Goal: Check status: Check status

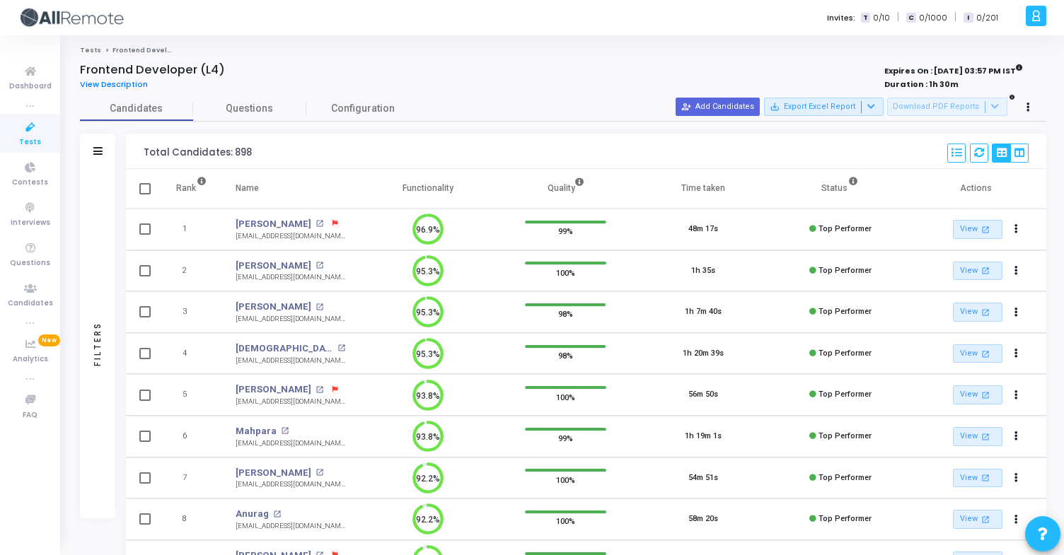
click at [104, 158] on div "Filters" at bounding box center [97, 151] width 35 height 35
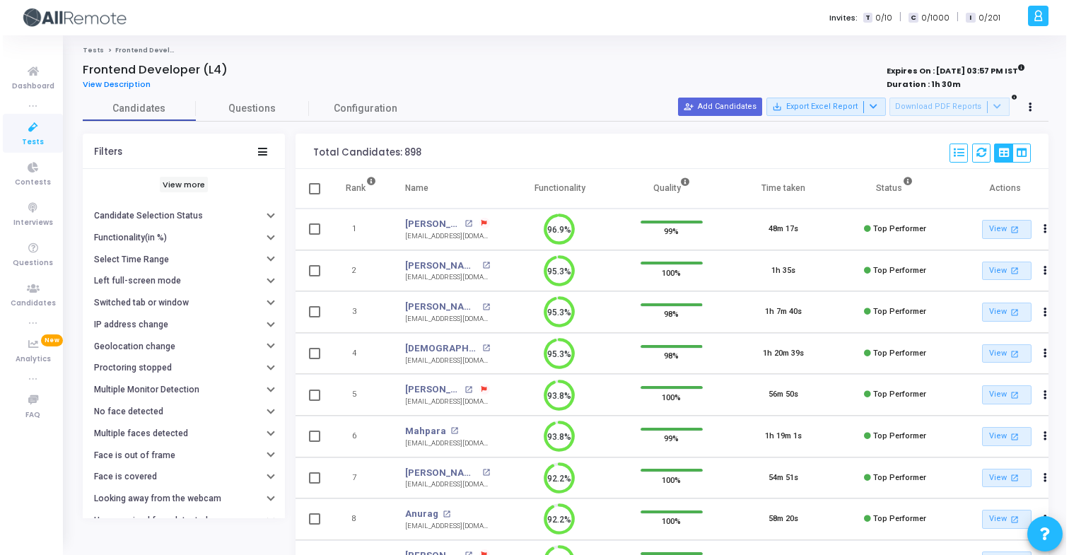
scroll to position [193, 0]
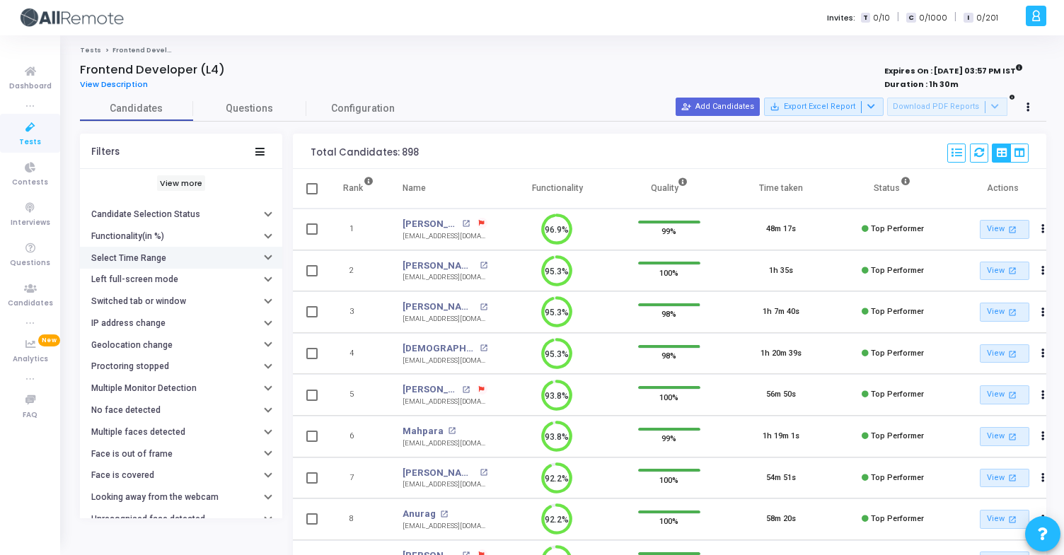
click at [175, 253] on button "Select Time Range" at bounding box center [181, 258] width 202 height 22
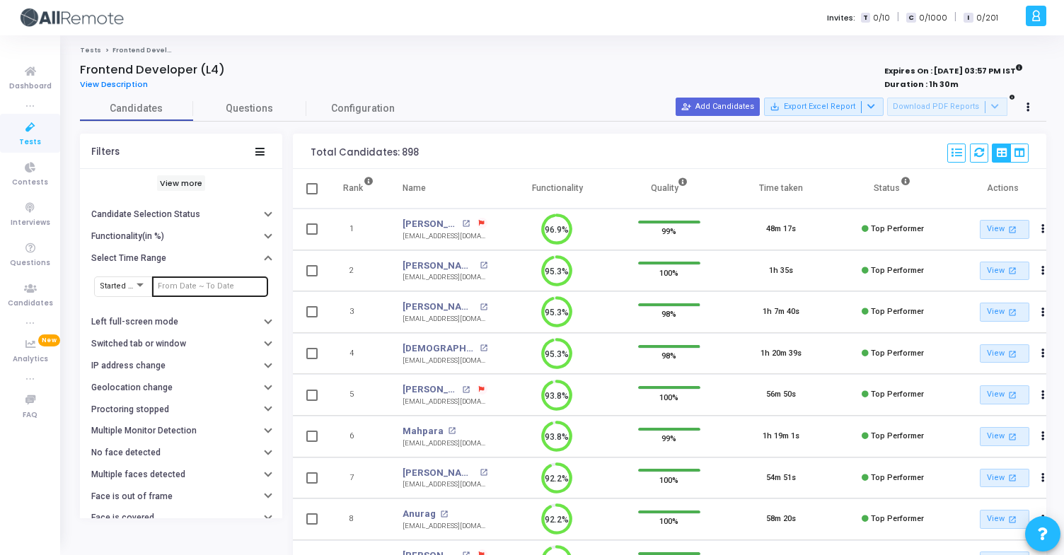
click at [195, 287] on input "text" at bounding box center [210, 286] width 105 height 8
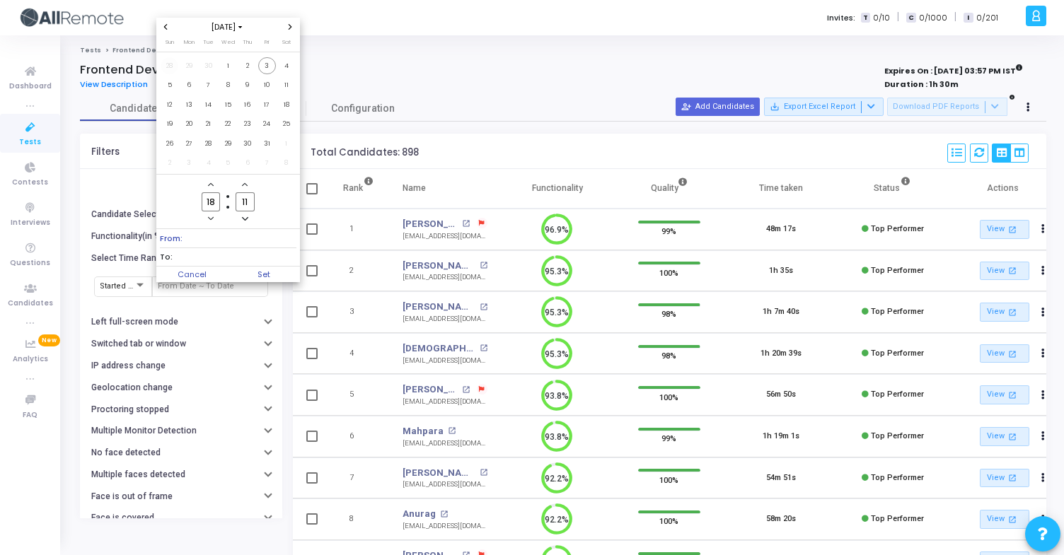
click at [174, 66] on span "28" at bounding box center [170, 66] width 18 height 18
click at [272, 143] on span "3" at bounding box center [267, 144] width 18 height 18
click at [273, 276] on span "Set" at bounding box center [264, 275] width 72 height 16
type input "[DATE] 6:11 PM - [DATE] 6:11 PM"
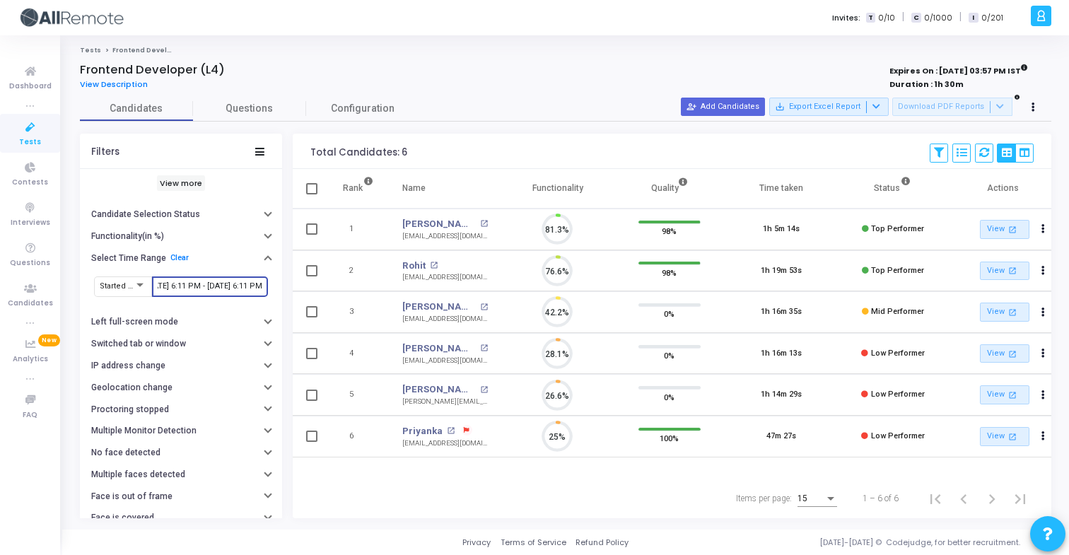
scroll to position [30, 36]
click at [480, 223] on mat-icon "open_in_new" at bounding box center [484, 224] width 8 height 8
